Goal: Information Seeking & Learning: Learn about a topic

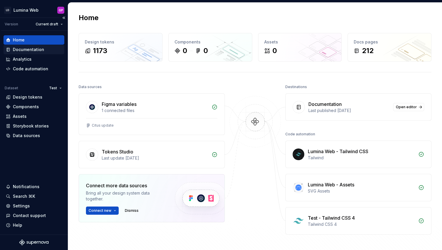
click at [22, 51] on div "Documentation" at bounding box center [28, 50] width 31 height 6
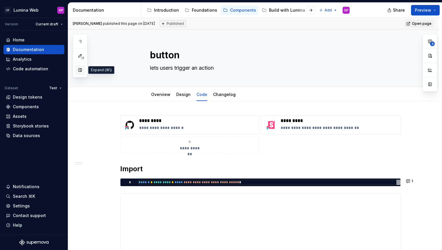
click at [80, 71] on button "button" at bounding box center [80, 70] width 11 height 11
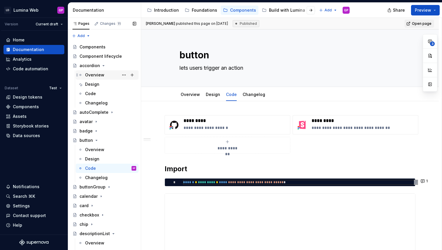
click at [93, 74] on div "Overview" at bounding box center [94, 75] width 19 height 6
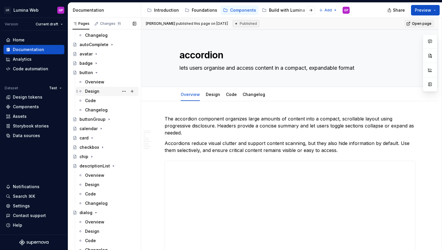
scroll to position [75, 0]
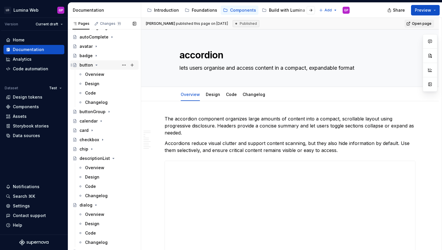
click at [84, 67] on div "button" at bounding box center [85, 65] width 13 height 6
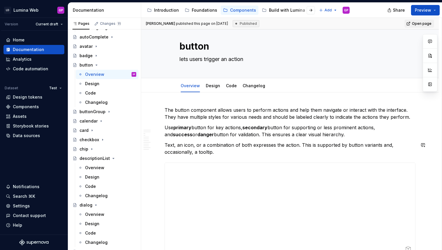
scroll to position [12, 0]
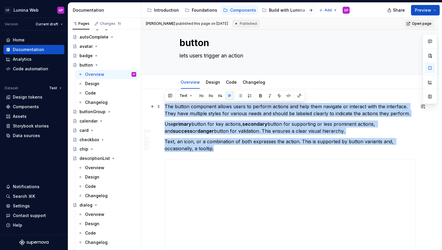
drag, startPoint x: 216, startPoint y: 148, endPoint x: 164, endPoint y: 106, distance: 67.0
copy div "The button component allows users to perform actions and help them navigate or …"
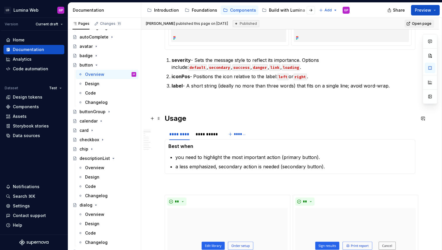
scroll to position [373, 0]
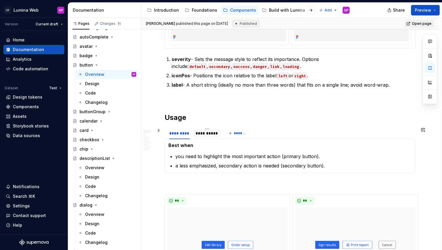
click at [206, 134] on div "**********" at bounding box center [206, 134] width 23 height 6
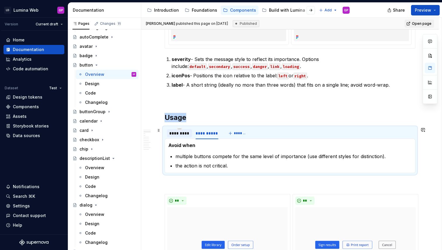
click at [178, 133] on div "*********" at bounding box center [179, 134] width 20 height 6
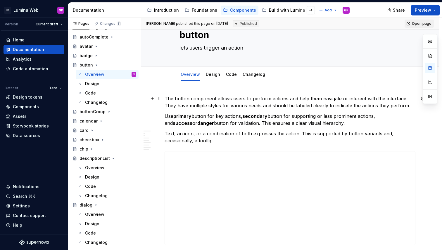
scroll to position [0, 0]
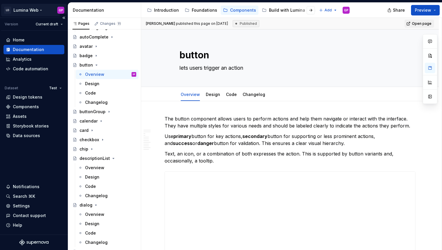
click at [36, 10] on html "LD Lumina Web GP Version Current draft Home Documentation Analytics Code automa…" at bounding box center [221, 125] width 442 height 250
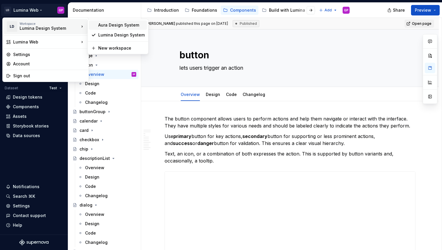
click at [104, 25] on div "Aura Design System" at bounding box center [121, 25] width 46 height 6
type textarea "*"
